Goal: Task Accomplishment & Management: Manage account settings

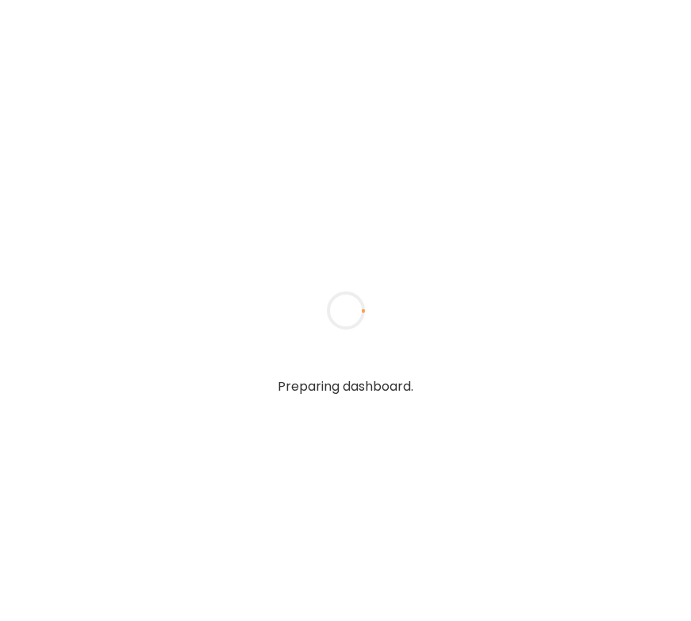
type textarea "**********"
type input "**********"
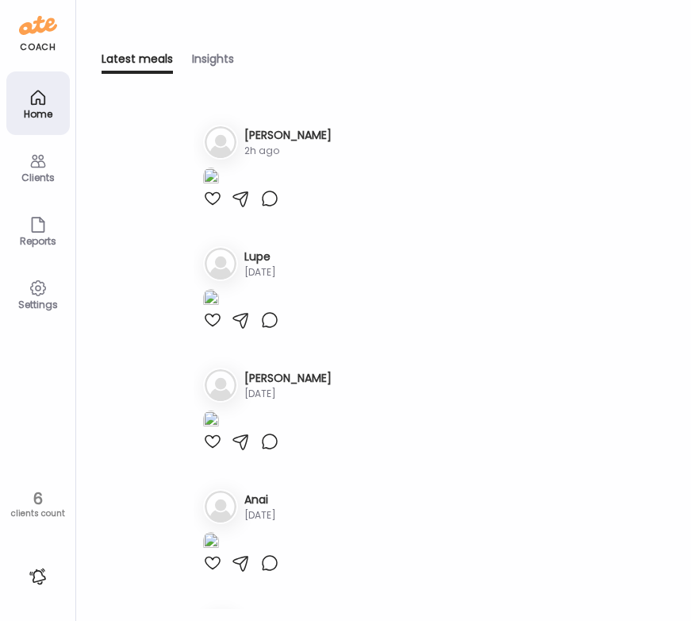
click at [34, 176] on div "Clients" at bounding box center [38, 177] width 57 height 10
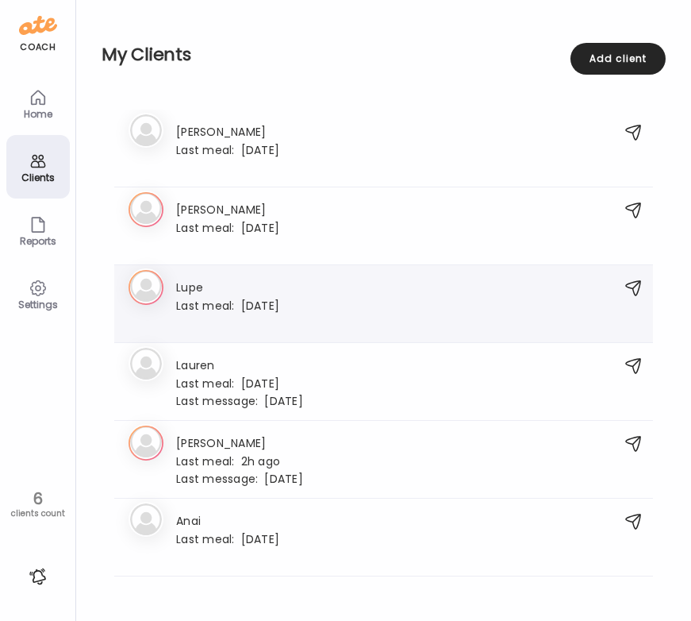
click at [203, 296] on div "Lupe Last meal: [DATE]" at bounding box center [227, 304] width 103 height 52
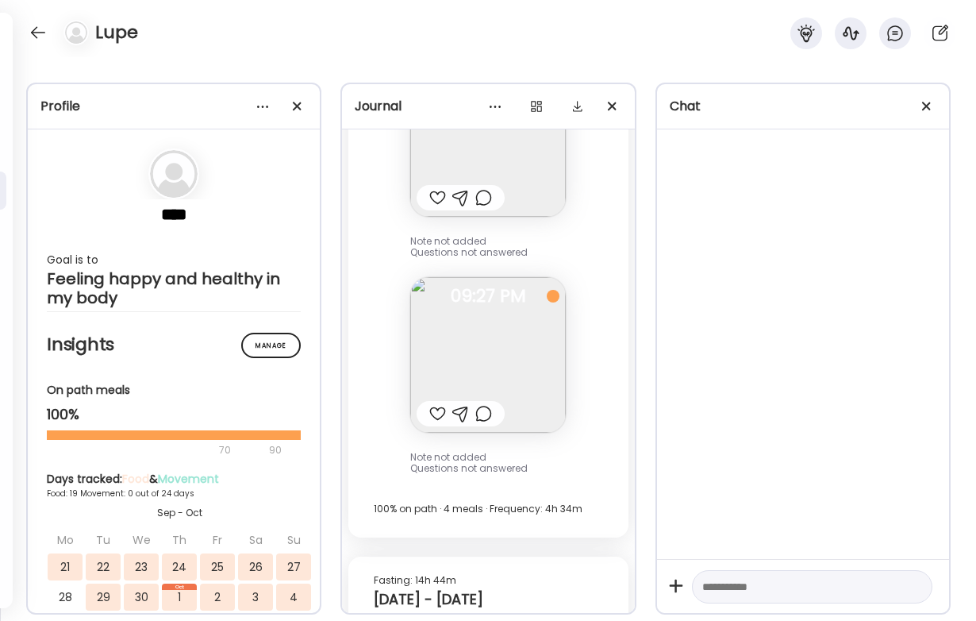
scroll to position [22301, 0]
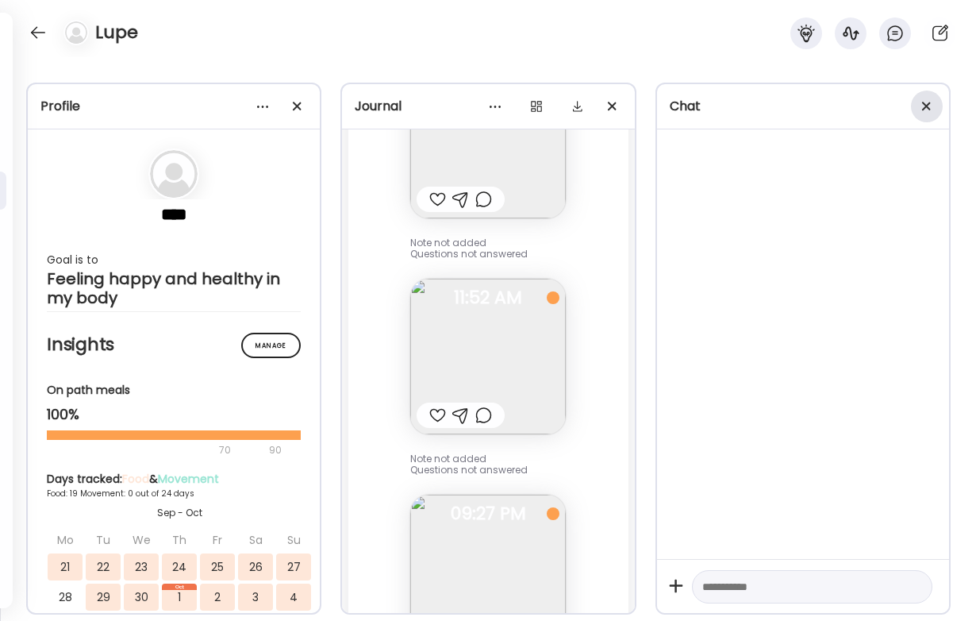
click at [691, 102] on div at bounding box center [927, 106] width 32 height 32
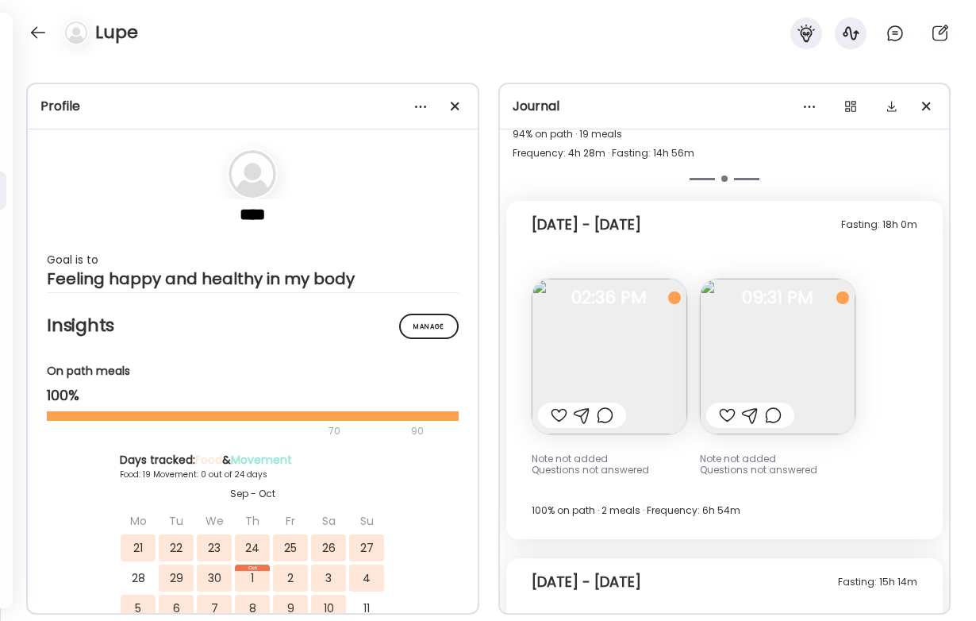
scroll to position [11889, 0]
click at [626, 313] on img at bounding box center [610, 357] width 156 height 156
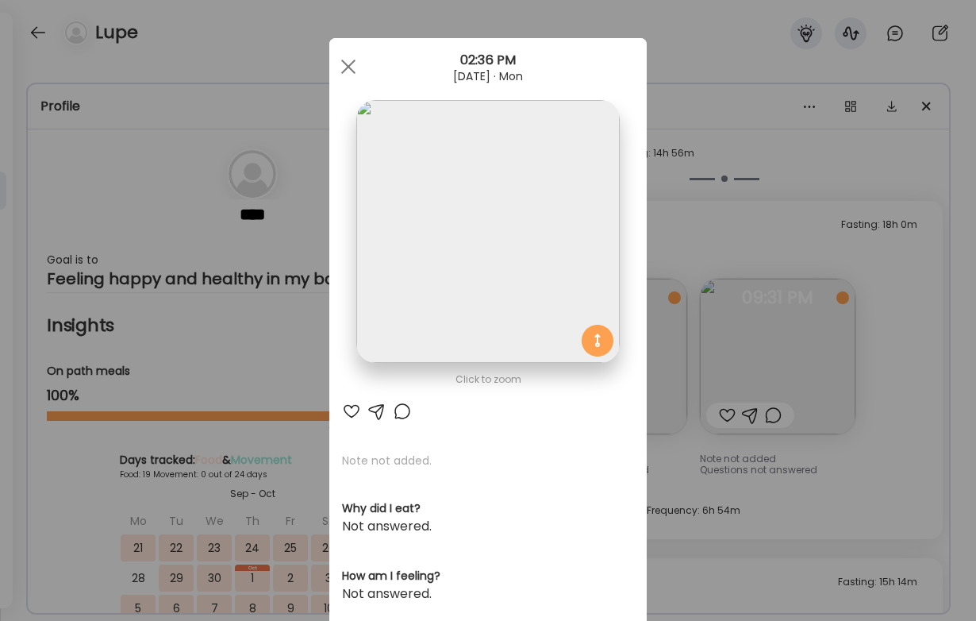
click at [691, 334] on div "Ate Coach Dashboard Wahoo! It’s official Take a moment to set up your Coach Pro…" at bounding box center [488, 310] width 976 height 621
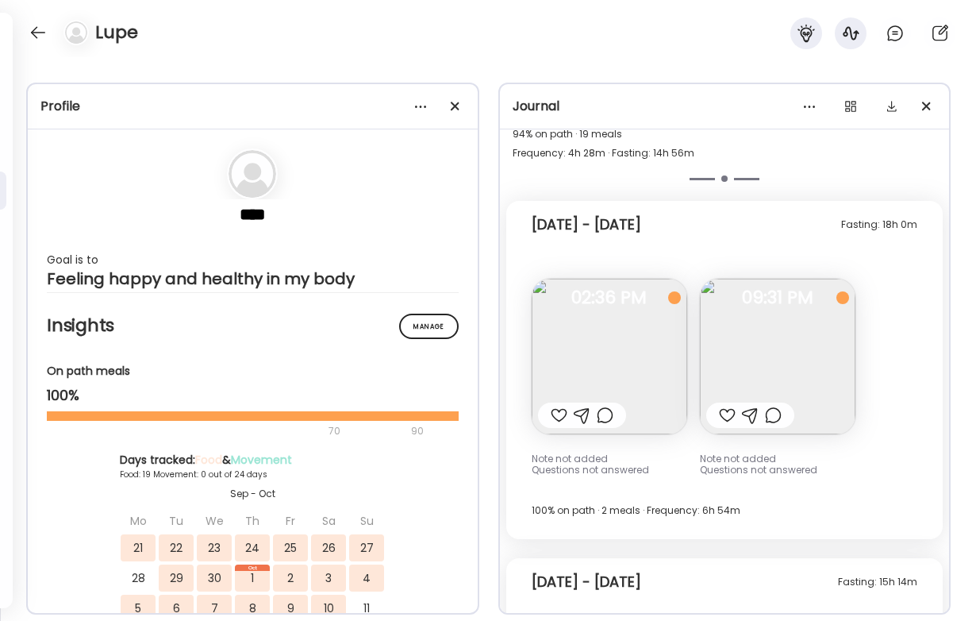
click at [691, 336] on img at bounding box center [778, 357] width 156 height 156
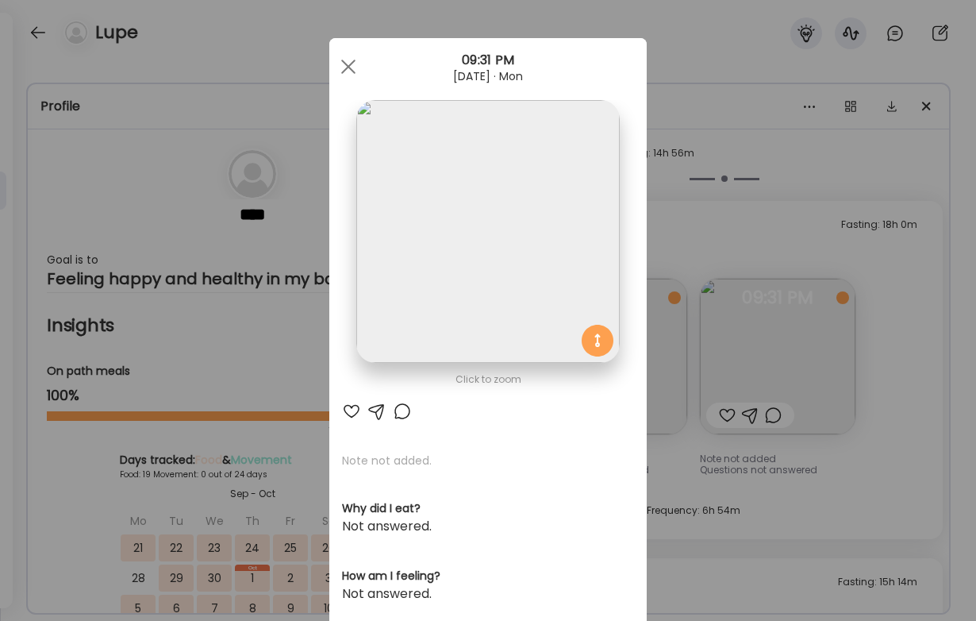
click at [691, 323] on div "Ate Coach Dashboard Wahoo! It’s official Take a moment to set up your Coach Pro…" at bounding box center [488, 310] width 976 height 621
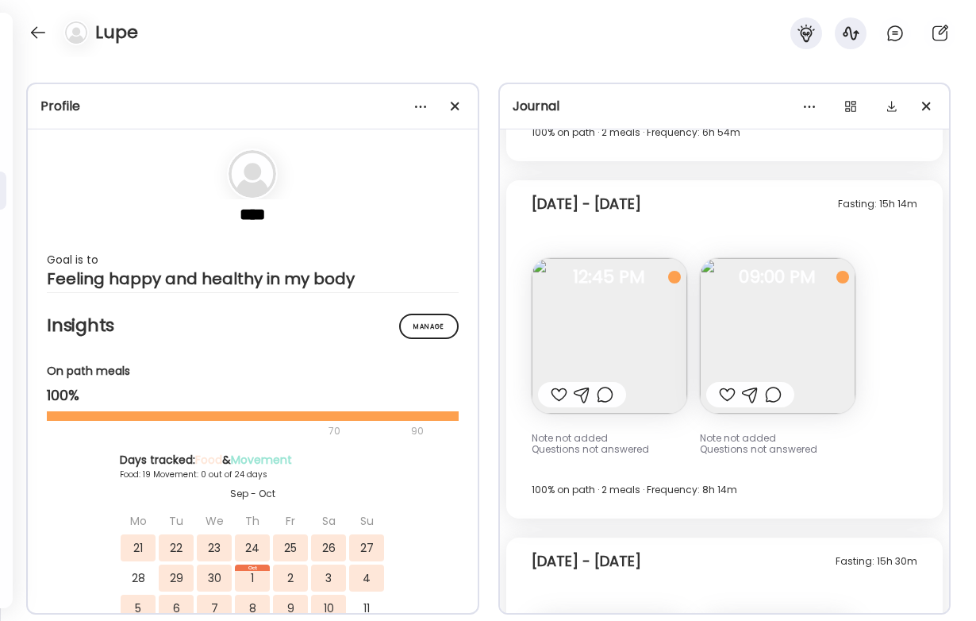
scroll to position [12267, 0]
click at [651, 318] on img at bounding box center [610, 336] width 156 height 156
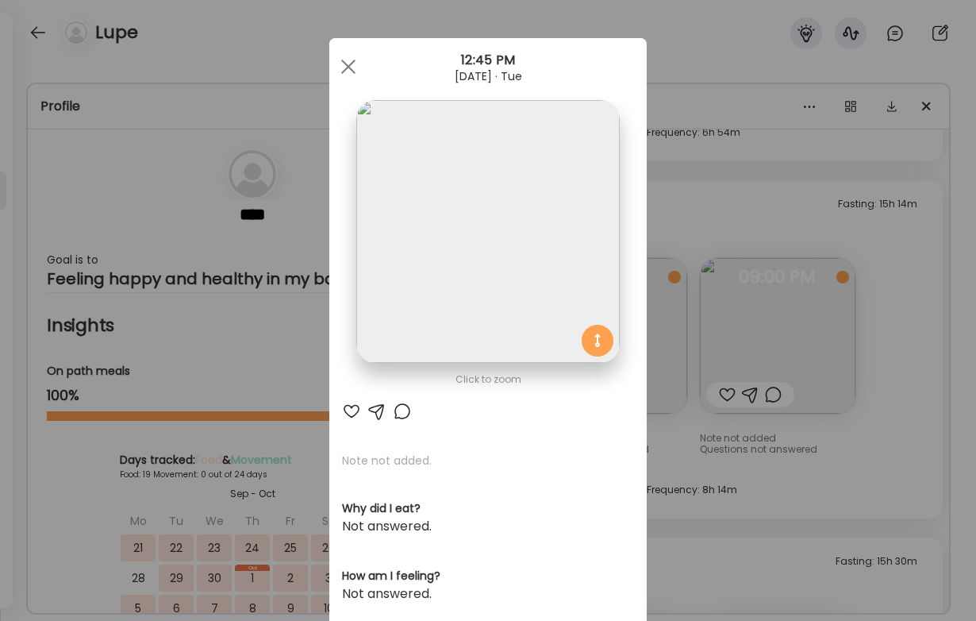
click at [537, 229] on img at bounding box center [487, 231] width 263 height 263
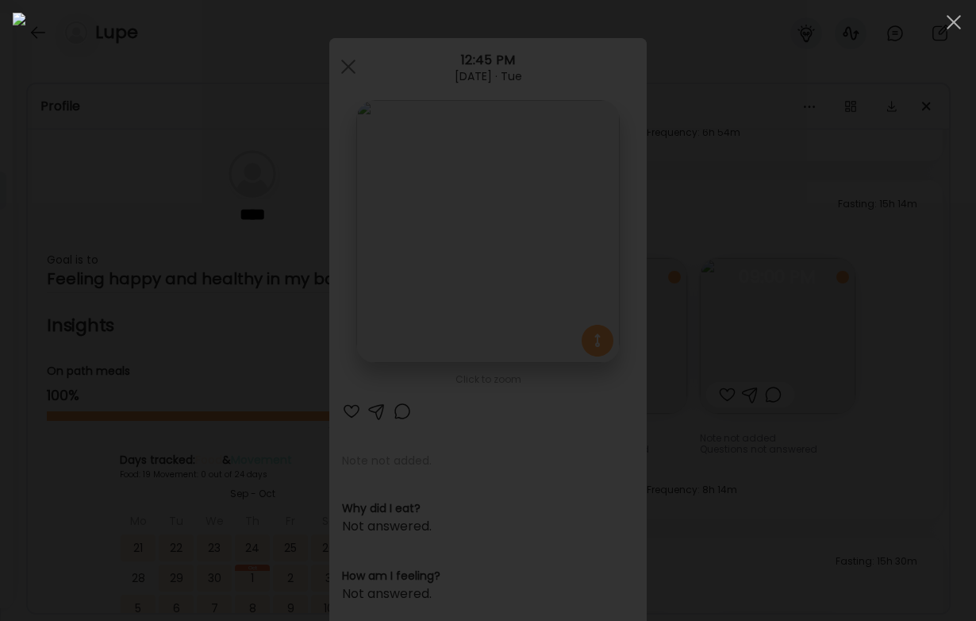
click at [691, 240] on div at bounding box center [488, 310] width 951 height 595
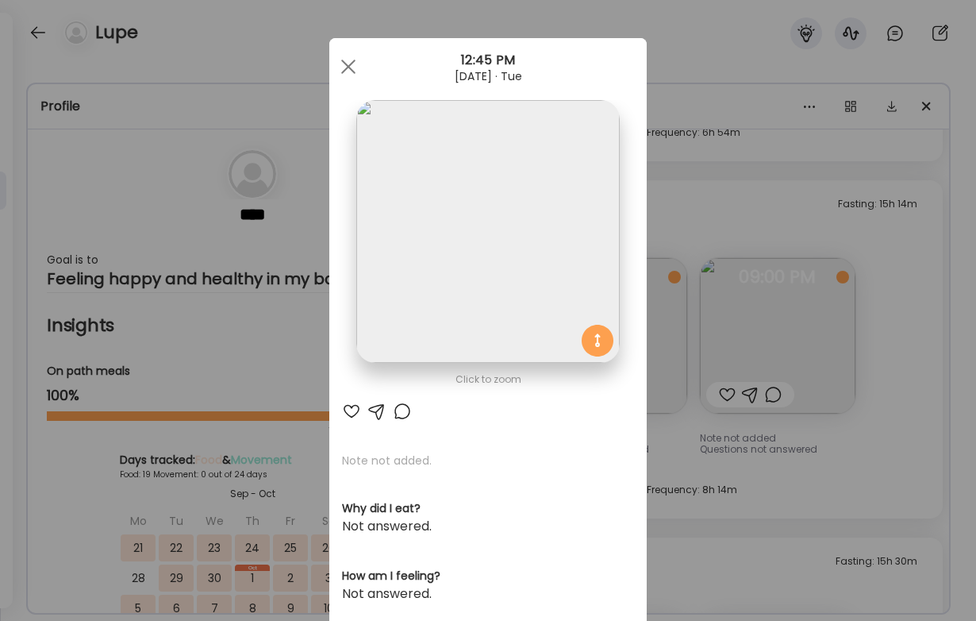
click at [691, 317] on div "Ate Coach Dashboard Wahoo! It’s official Take a moment to set up your Coach Pro…" at bounding box center [488, 310] width 976 height 621
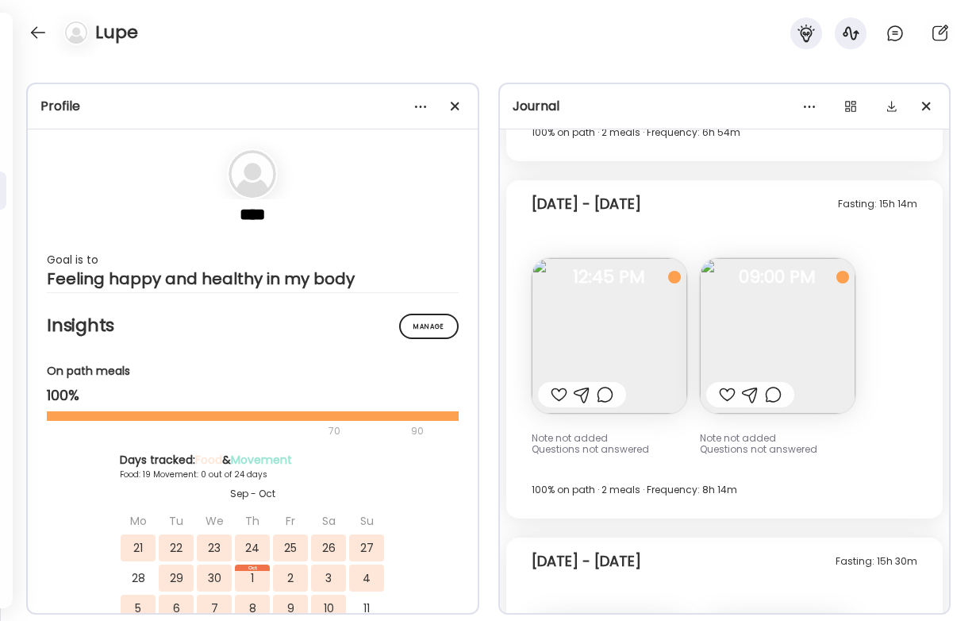
click at [691, 315] on img at bounding box center [778, 336] width 156 height 156
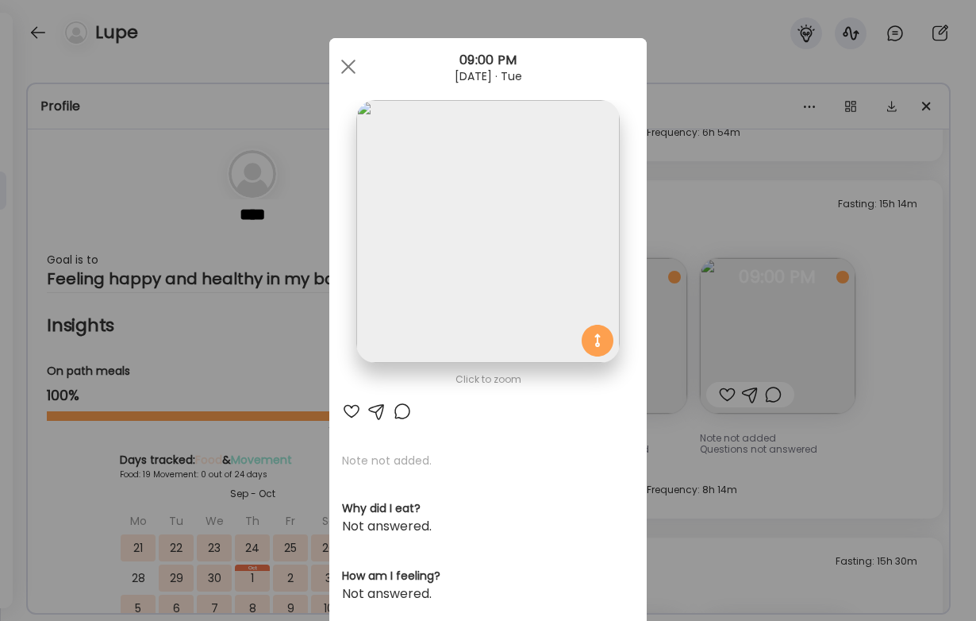
click at [691, 314] on div "Ate Coach Dashboard Wahoo! It’s official Take a moment to set up your Coach Pro…" at bounding box center [488, 310] width 976 height 621
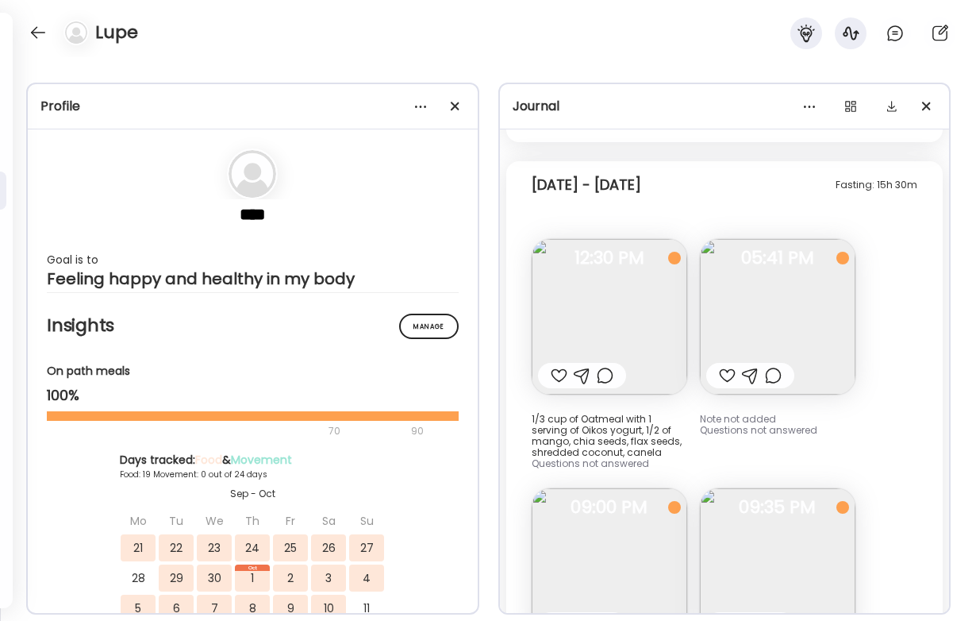
scroll to position [12707, 0]
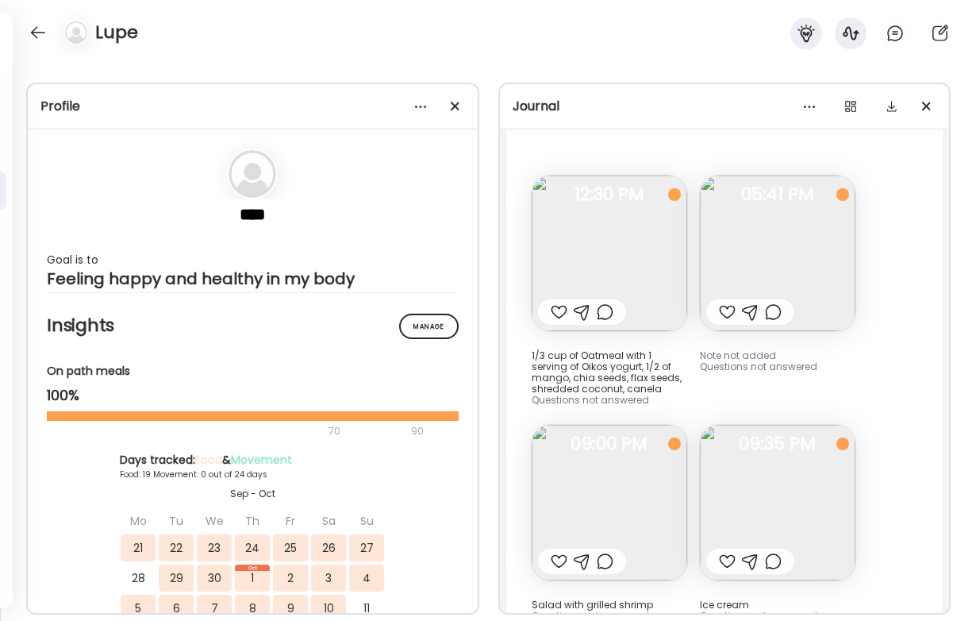
click at [656, 252] on img at bounding box center [610, 253] width 156 height 156
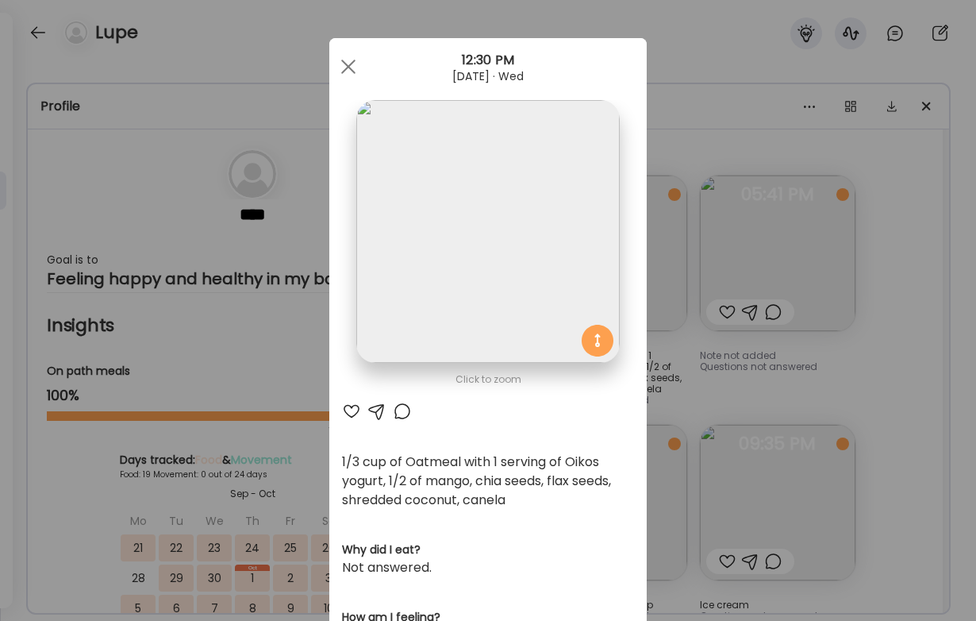
click at [691, 408] on div "Ate Coach Dashboard Wahoo! It’s official Take a moment to set up your Coach Pro…" at bounding box center [488, 310] width 976 height 621
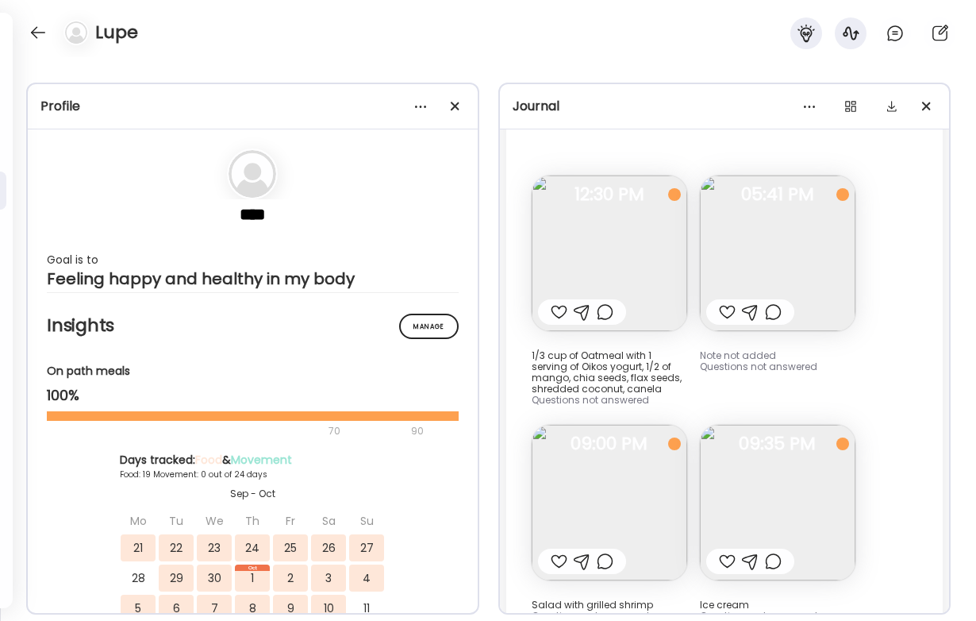
click at [691, 242] on img at bounding box center [778, 253] width 156 height 156
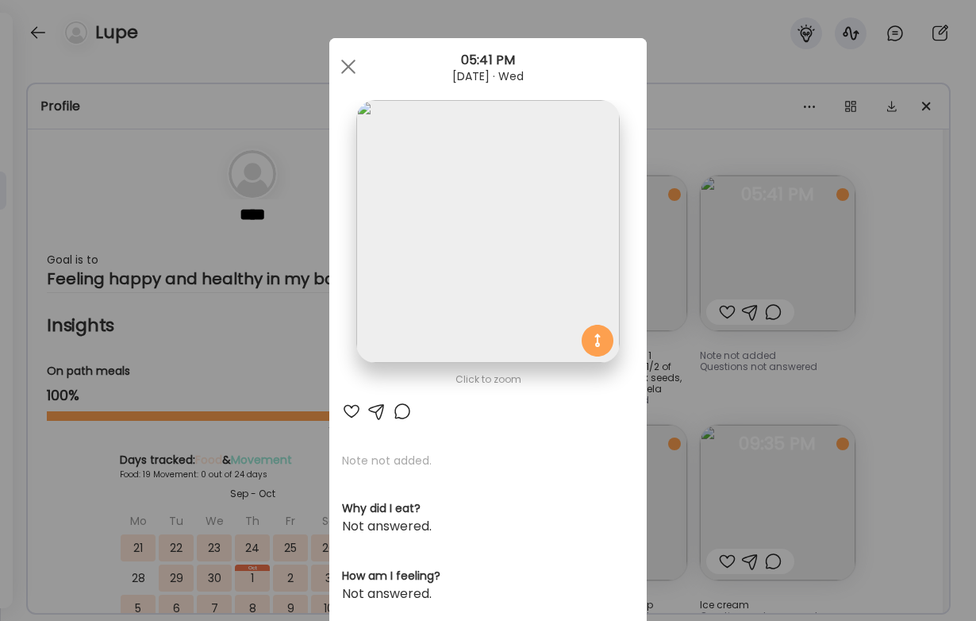
click at [568, 236] on img at bounding box center [487, 231] width 263 height 263
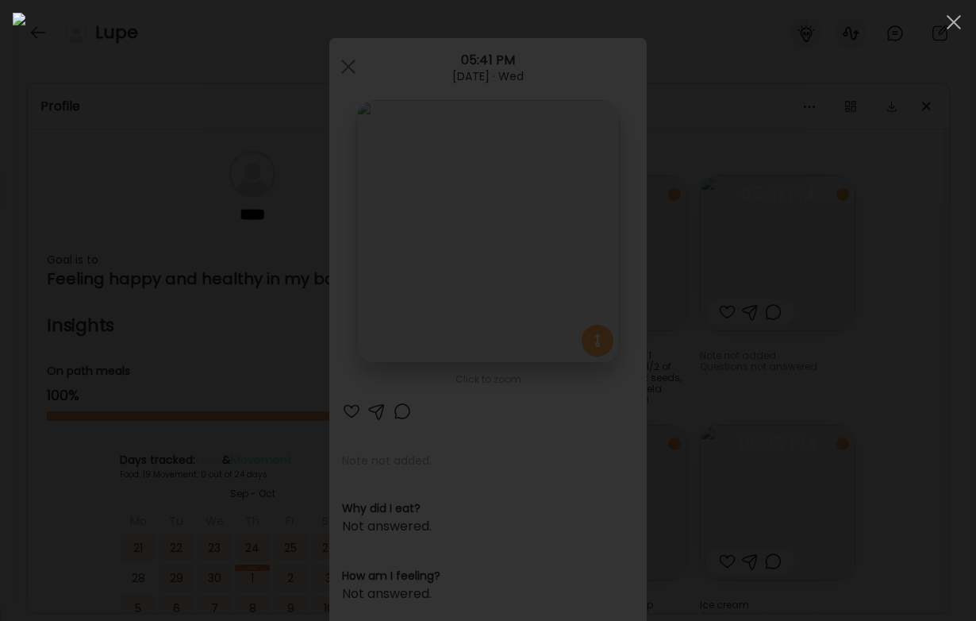
click at [691, 262] on div at bounding box center [488, 310] width 951 height 595
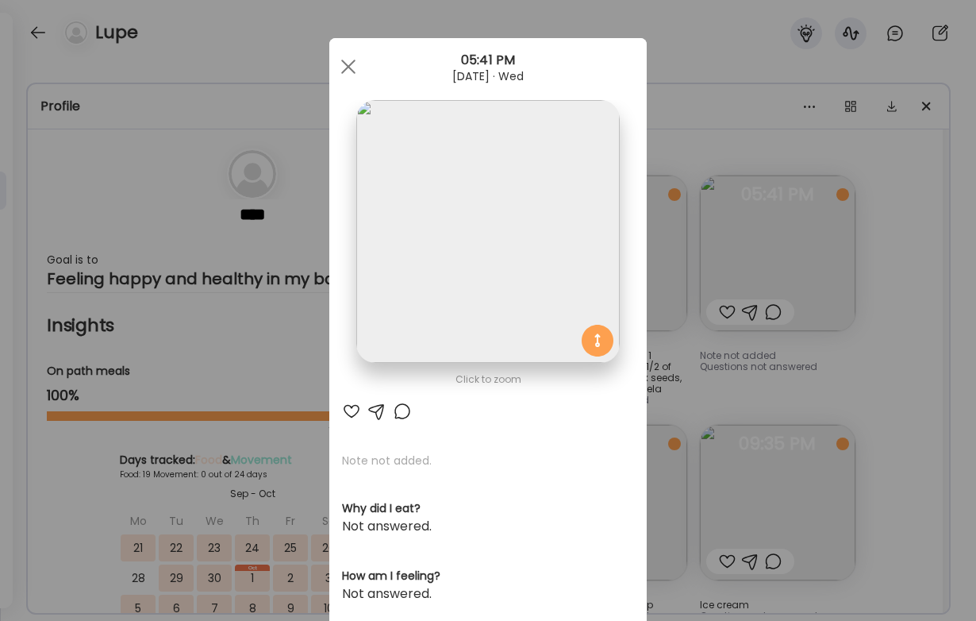
click at [691, 318] on div "Ate Coach Dashboard Wahoo! It’s official Take a moment to set up your Coach Pro…" at bounding box center [488, 310] width 976 height 621
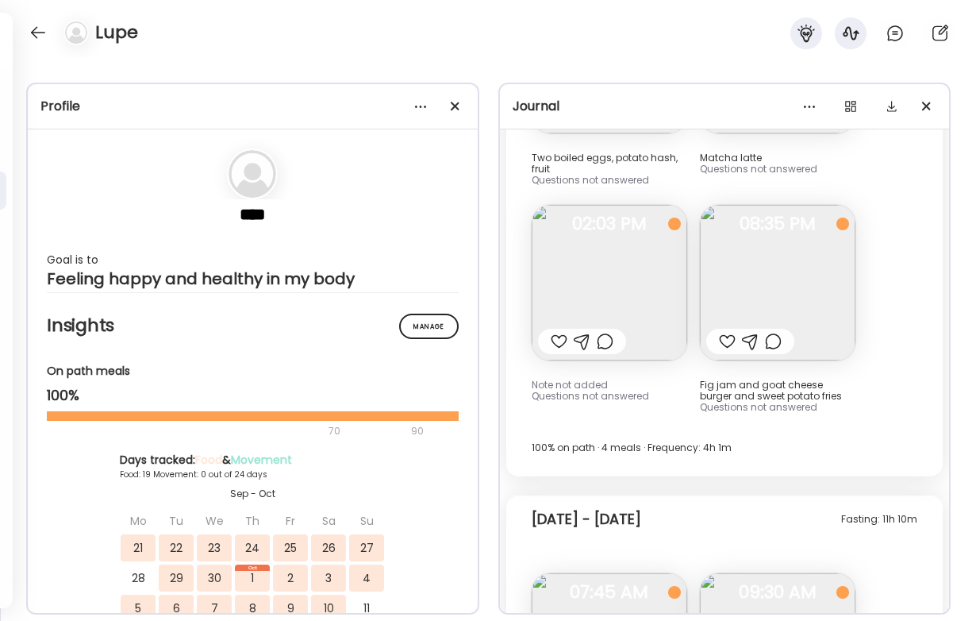
scroll to position [13524, 0]
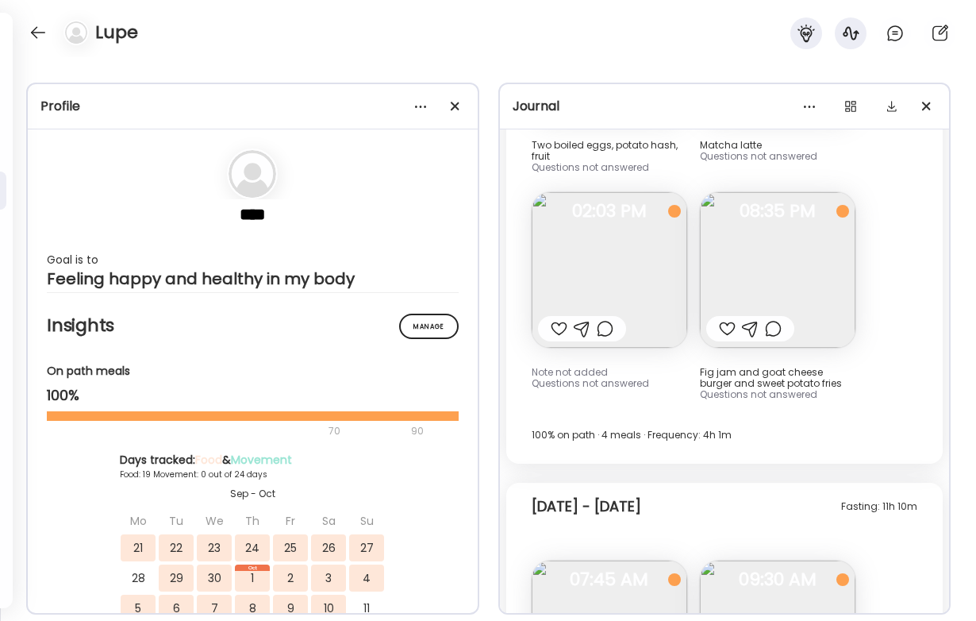
click at [691, 298] on img at bounding box center [778, 270] width 156 height 156
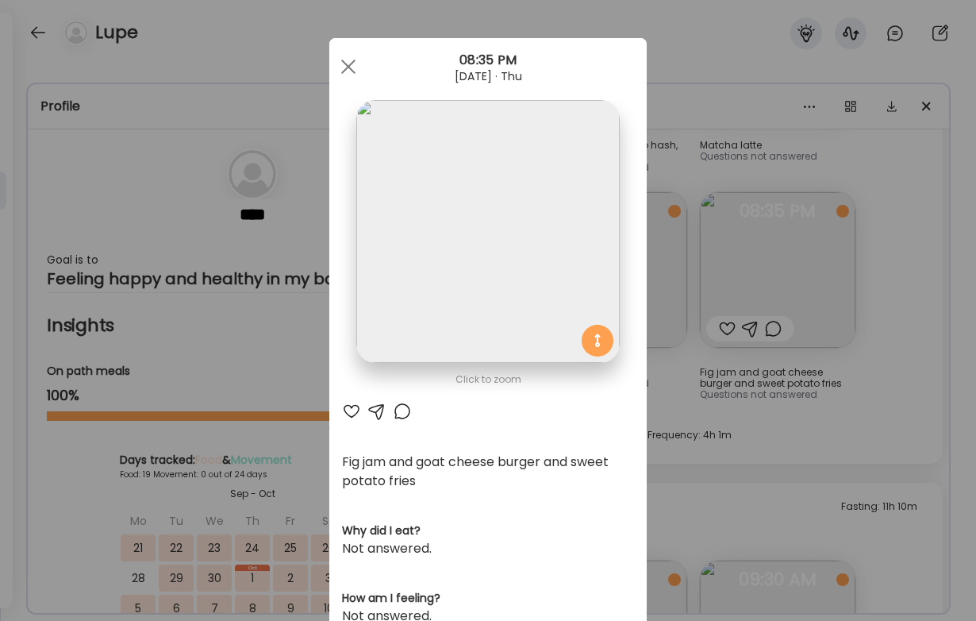
click at [691, 435] on div "Ate Coach Dashboard Wahoo! It’s official Take a moment to set up your Coach Pro…" at bounding box center [488, 310] width 976 height 621
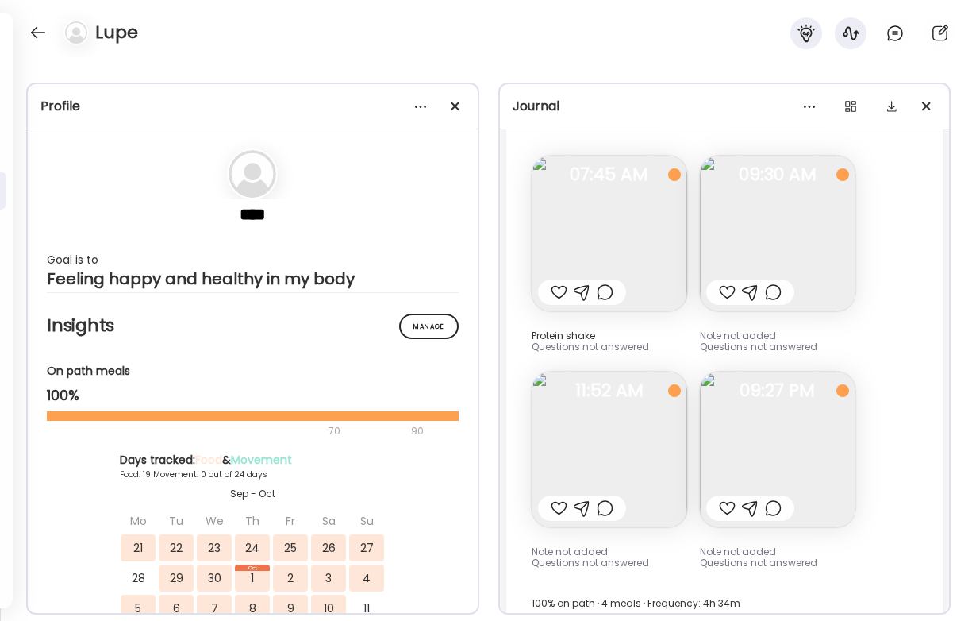
scroll to position [13932, 0]
click at [579, 434] on img at bounding box center [610, 446] width 156 height 156
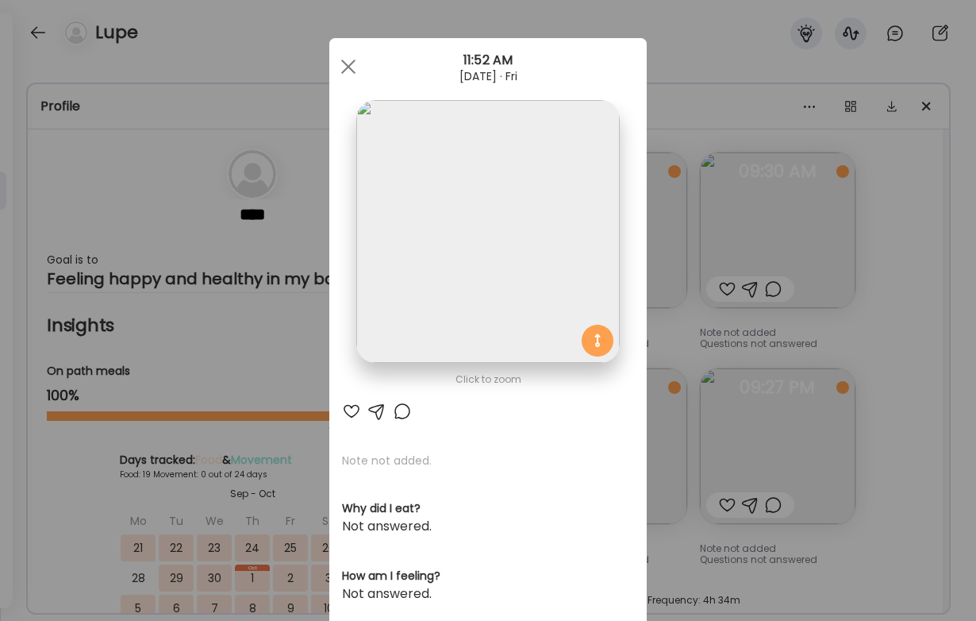
click at [491, 301] on img at bounding box center [487, 231] width 263 height 263
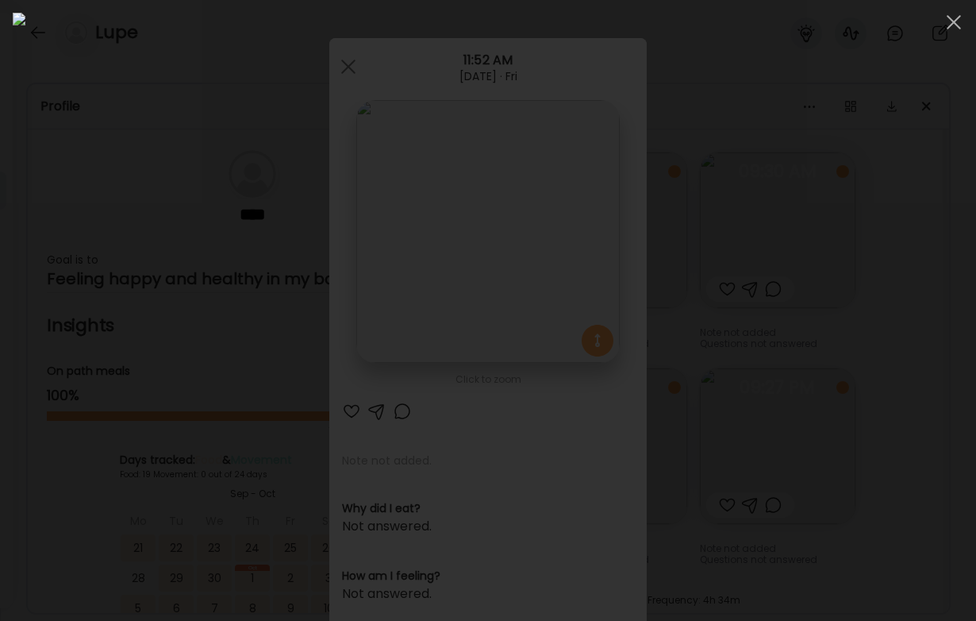
click at [691, 302] on div at bounding box center [488, 310] width 951 height 595
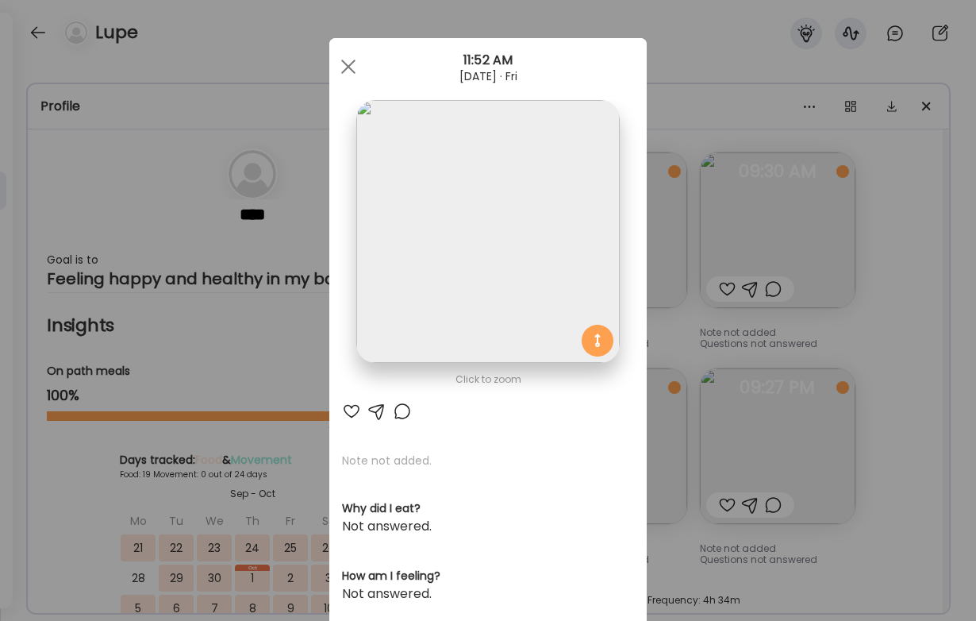
click at [691, 356] on div "Ate Coach Dashboard Wahoo! It’s official Take a moment to set up your Coach Pro…" at bounding box center [488, 310] width 976 height 621
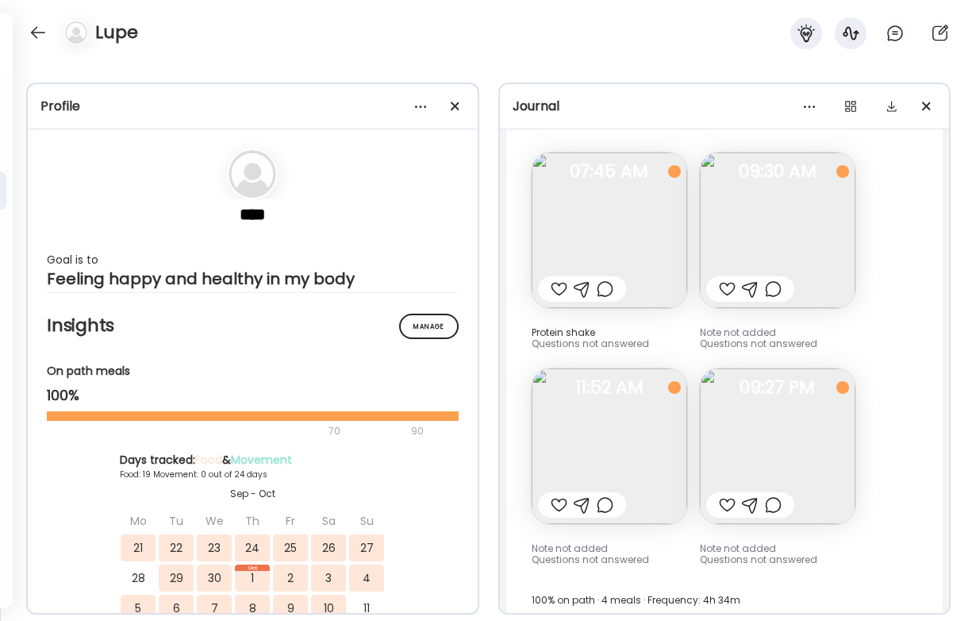
click at [691, 406] on img at bounding box center [778, 446] width 156 height 156
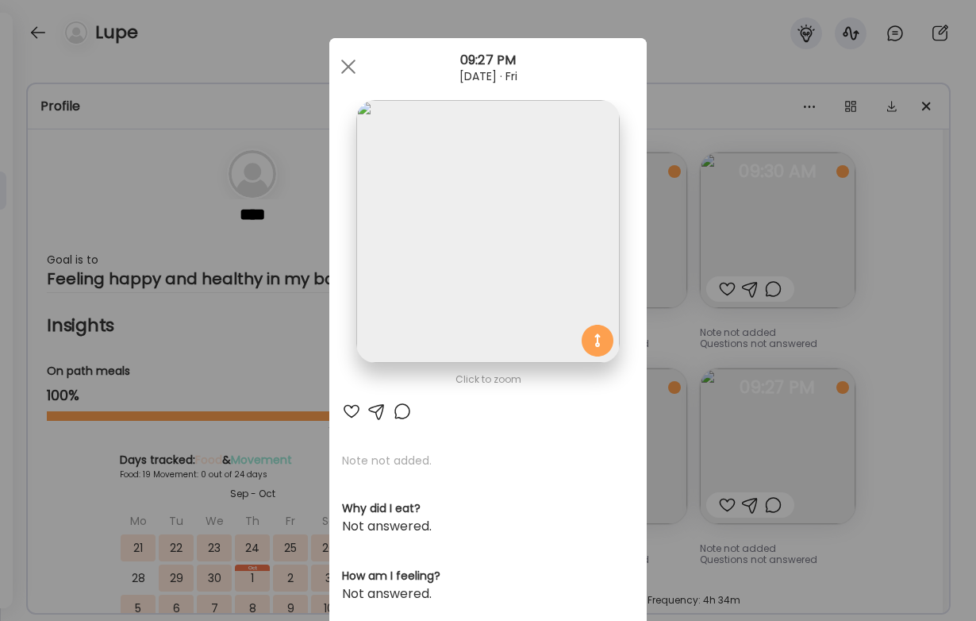
click at [521, 301] on img at bounding box center [487, 231] width 263 height 263
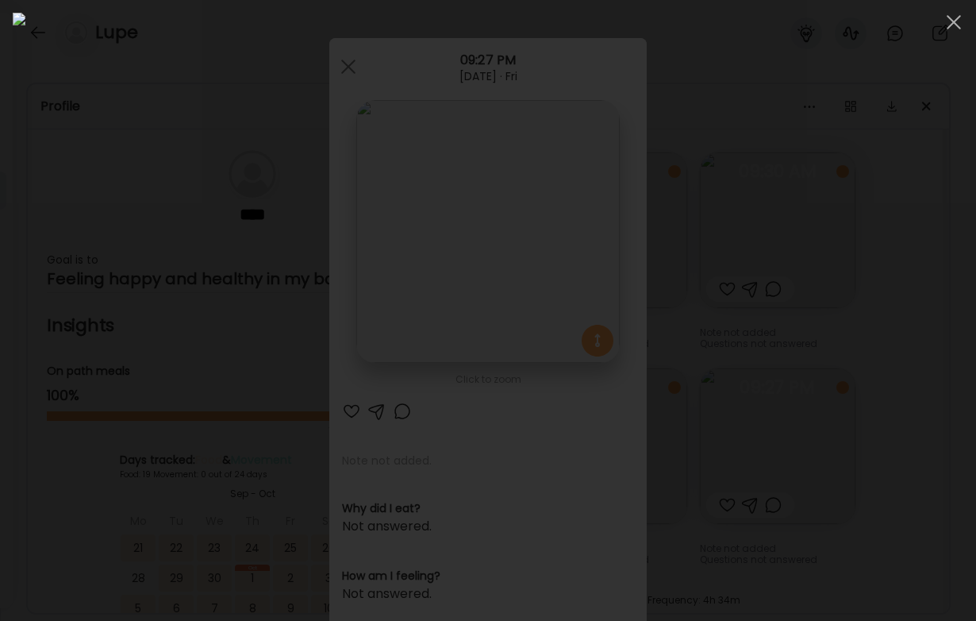
click at [691, 327] on div at bounding box center [488, 310] width 951 height 595
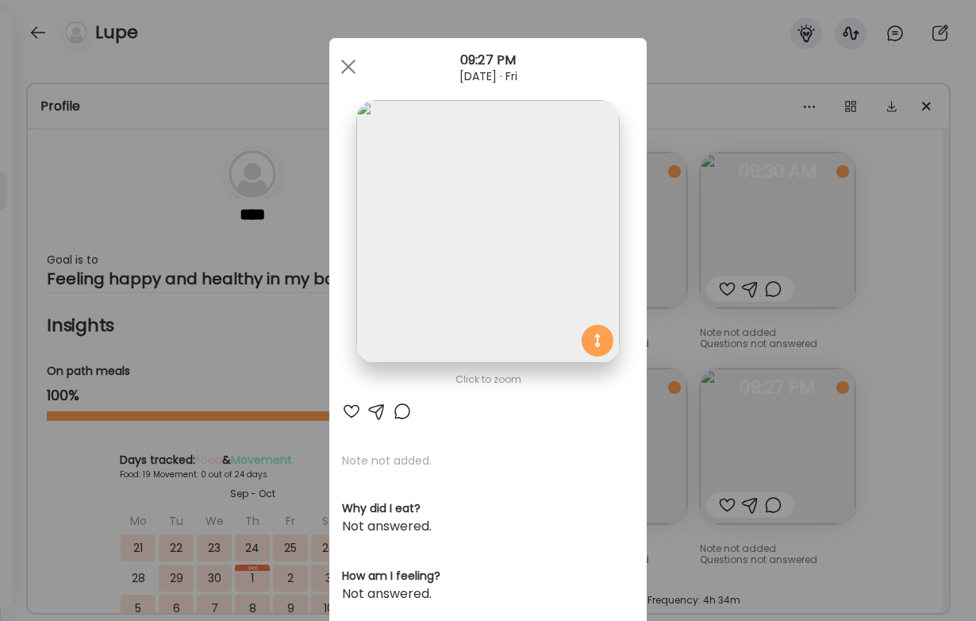
click at [691, 380] on div "Ate Coach Dashboard Wahoo! It’s official Take a moment to set up your Coach Pro…" at bounding box center [488, 310] width 976 height 621
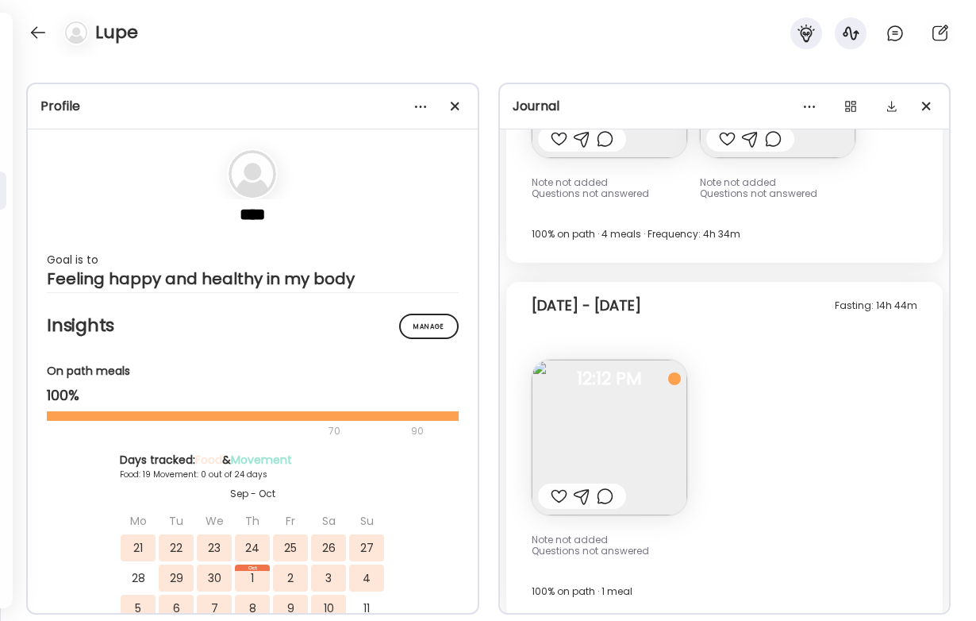
scroll to position [14300, 0]
click at [668, 425] on img at bounding box center [610, 435] width 156 height 156
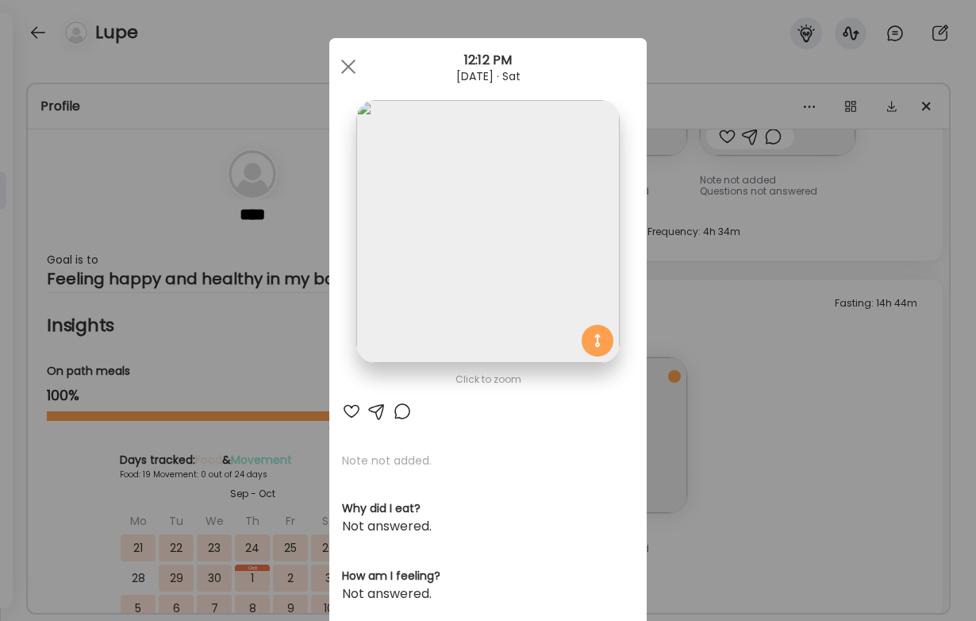
click at [564, 269] on img at bounding box center [487, 231] width 263 height 263
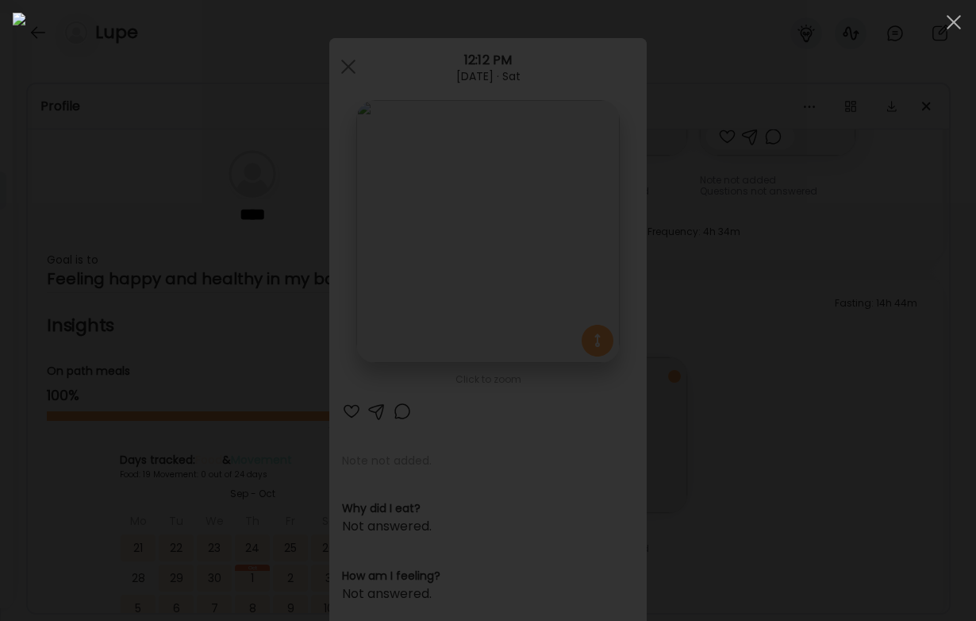
click at [691, 402] on div at bounding box center [488, 310] width 951 height 595
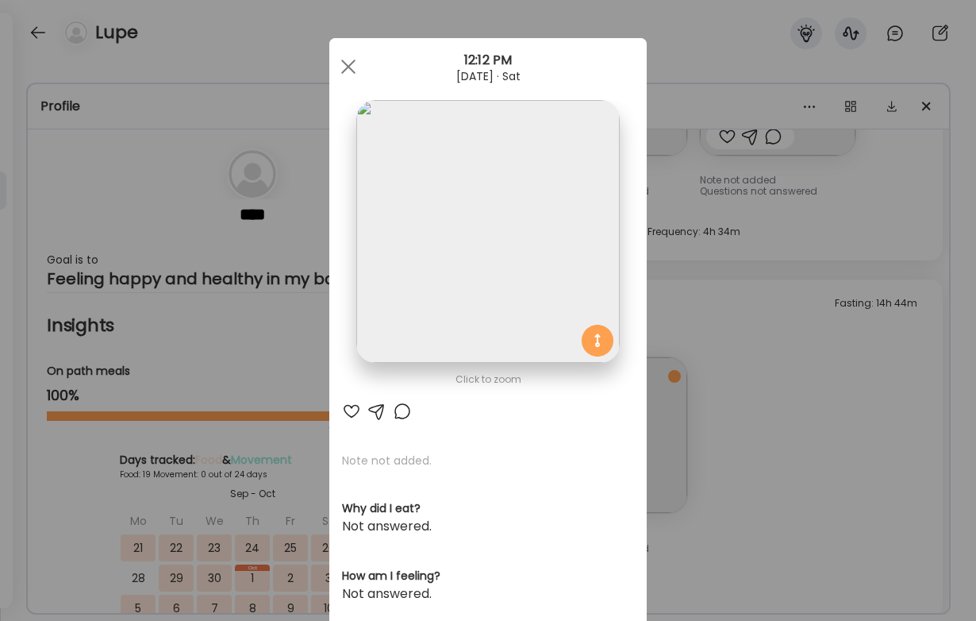
click at [691, 407] on div "Ate Coach Dashboard Wahoo! It’s official Take a moment to set up your Coach Pro…" at bounding box center [488, 310] width 976 height 621
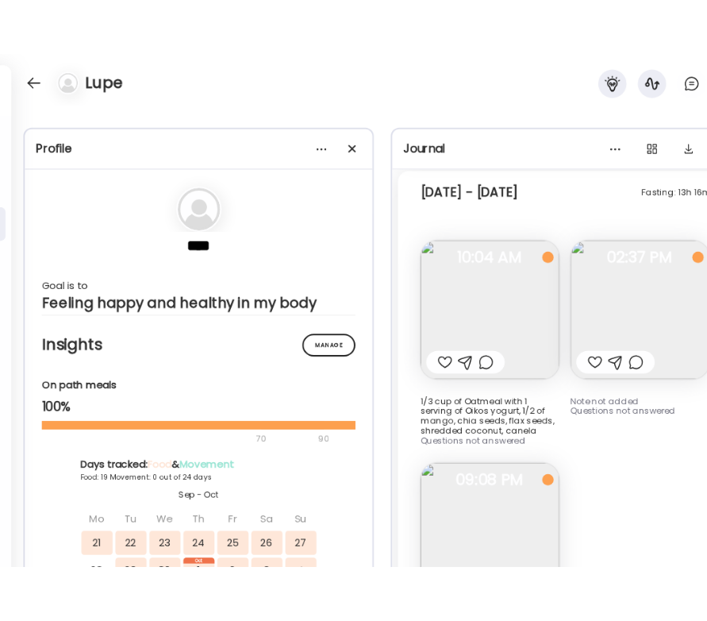
scroll to position [13839, 0]
